Goal: Navigation & Orientation: Find specific page/section

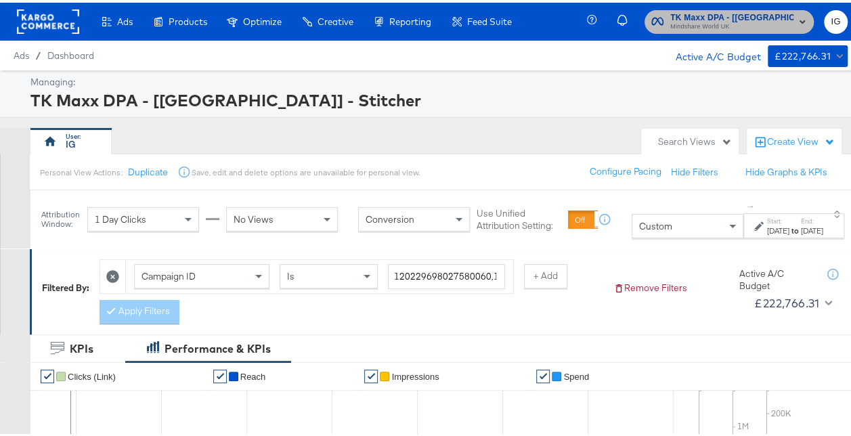
click at [758, 9] on span "TK Maxx DPA - [UK] - Stitcher" at bounding box center [731, 15] width 123 height 14
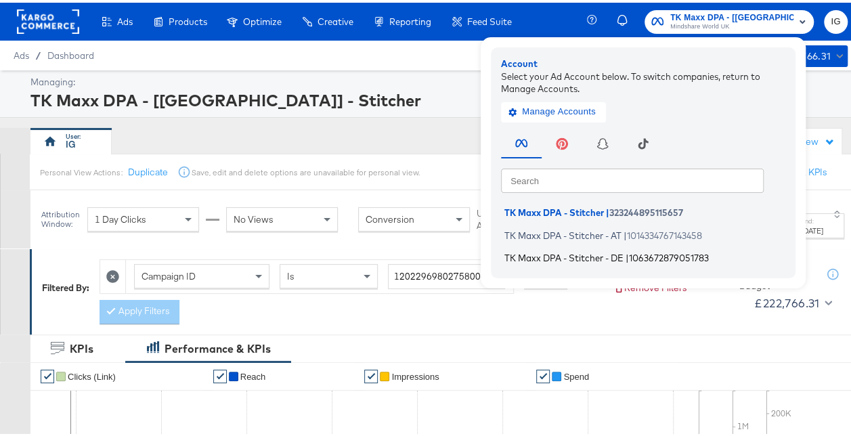
click at [613, 254] on span "TK Maxx DPA - Stitcher - DE" at bounding box center [563, 255] width 119 height 11
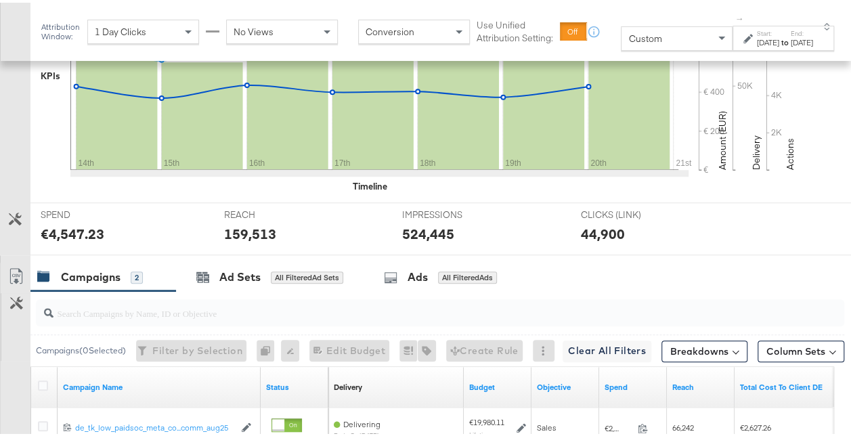
scroll to position [613, 0]
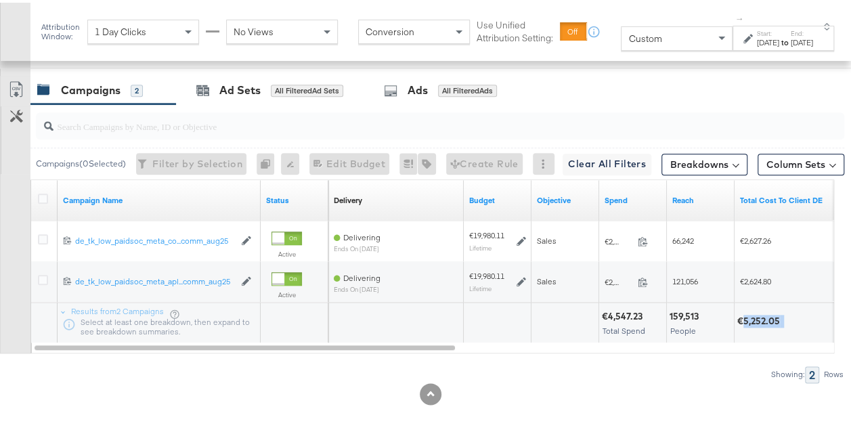
drag, startPoint x: 743, startPoint y: 316, endPoint x: 787, endPoint y: 316, distance: 44.0
click at [787, 316] on div "€5,252.05" at bounding box center [801, 318] width 129 height 13
copy div "5,252.05"
